Goal: Transaction & Acquisition: Subscribe to service/newsletter

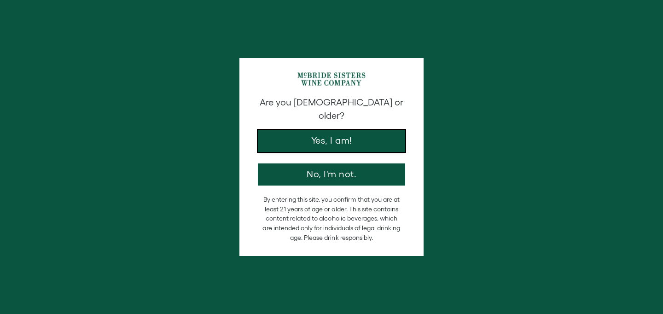
click at [320, 136] on button "Yes, I am!" at bounding box center [331, 141] width 147 height 22
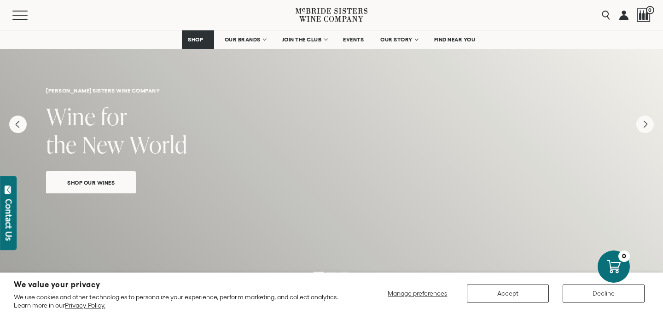
scroll to position [159, 0]
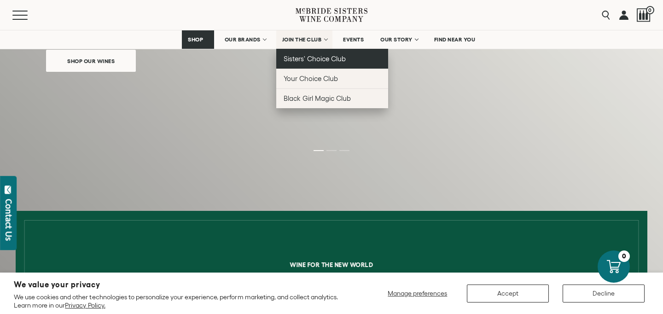
click at [312, 59] on span "Sisters' Choice Club" at bounding box center [315, 59] width 62 height 8
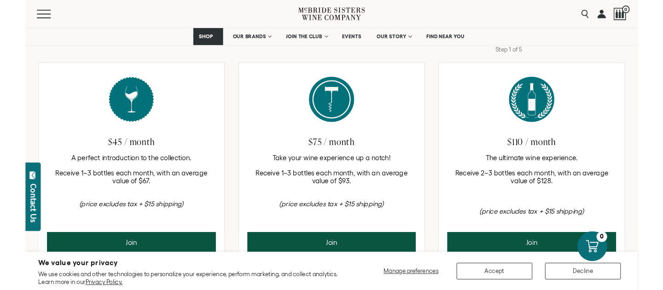
scroll to position [419, 0]
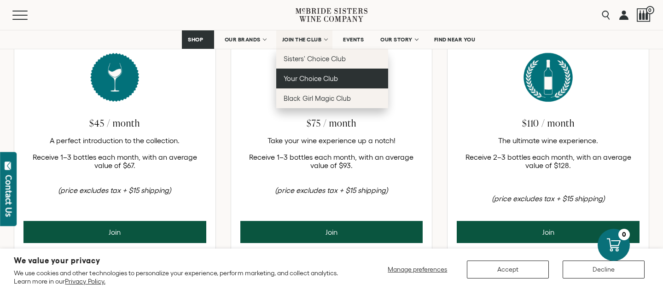
click at [308, 82] on span "Your Choice Club" at bounding box center [311, 79] width 54 height 8
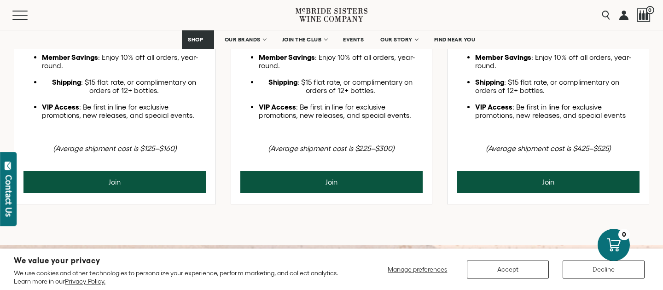
scroll to position [466, 0]
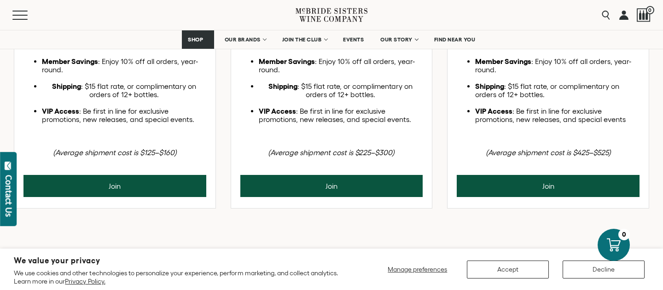
click at [170, 122] on div "Perfect for the wine enthusiast who loves variety. Quarterly Shipments : 3 bott…" at bounding box center [114, 86] width 183 height 141
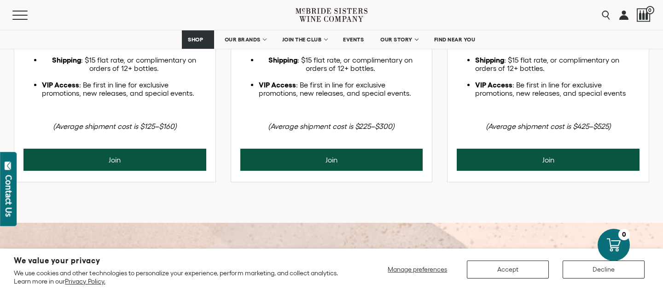
scroll to position [490, 0]
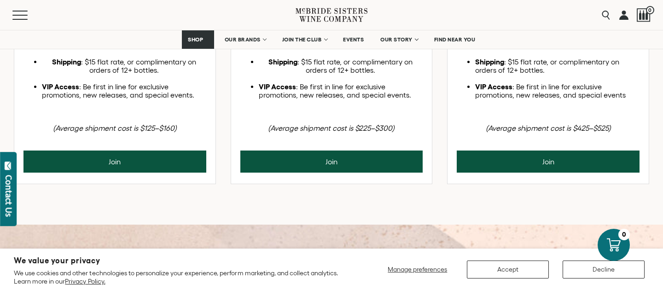
drag, startPoint x: 88, startPoint y: 150, endPoint x: 167, endPoint y: 166, distance: 80.8
click at [167, 99] on ul "Quarterly Shipments : 3 bottles delivered every season — always customizable. M…" at bounding box center [114, 53] width 183 height 91
click at [166, 99] on ul "Quarterly Shipments : 3 bottles delivered every season — always customizable. M…" at bounding box center [114, 53] width 183 height 91
click at [167, 99] on ul "Quarterly Shipments : 3 bottles delivered every season — always customizable. M…" at bounding box center [114, 53] width 183 height 91
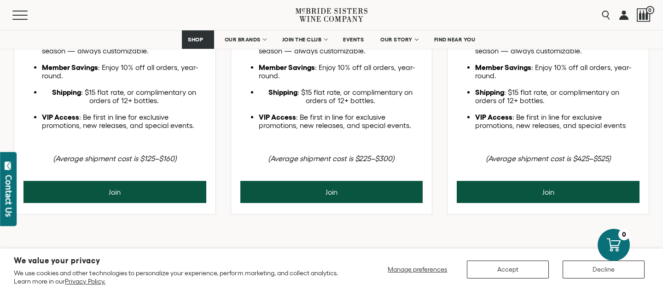
scroll to position [474, 0]
